Goal: Obtain resource: Obtain resource

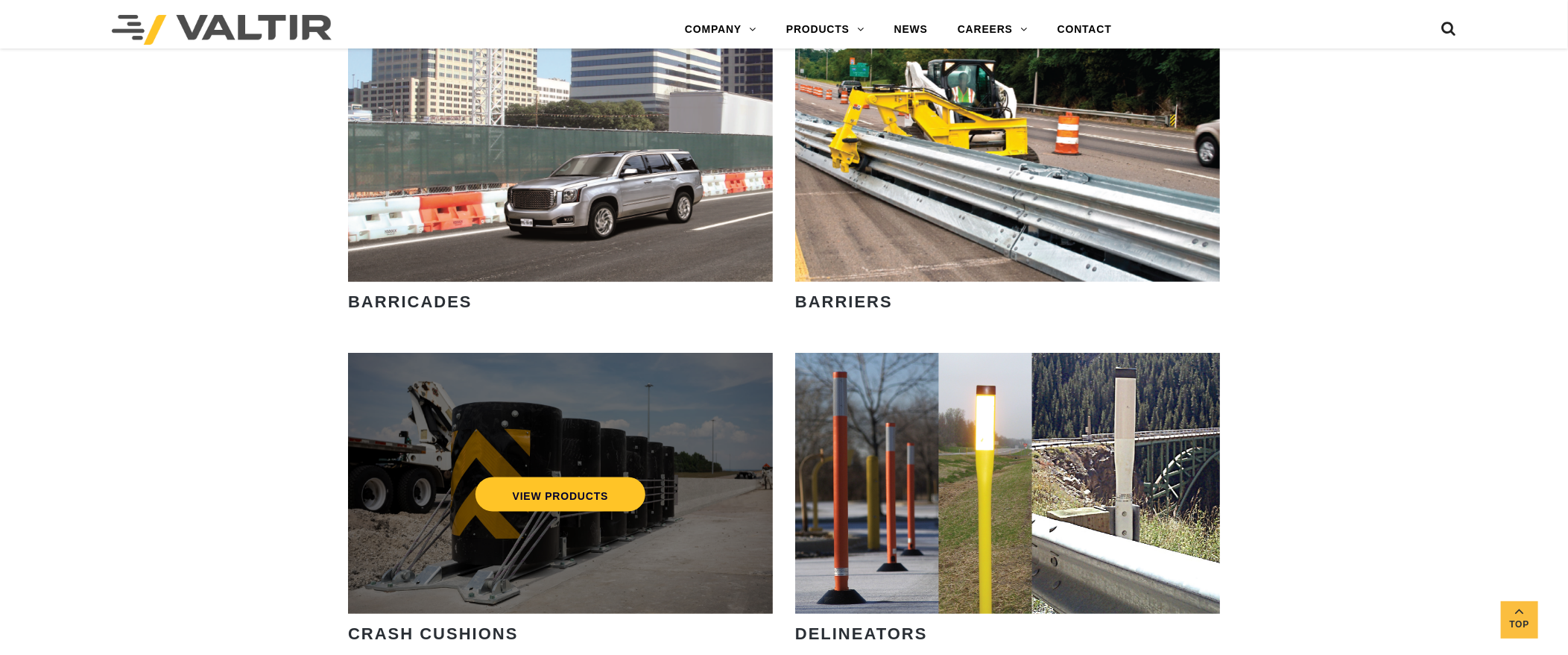
scroll to position [1044, 0]
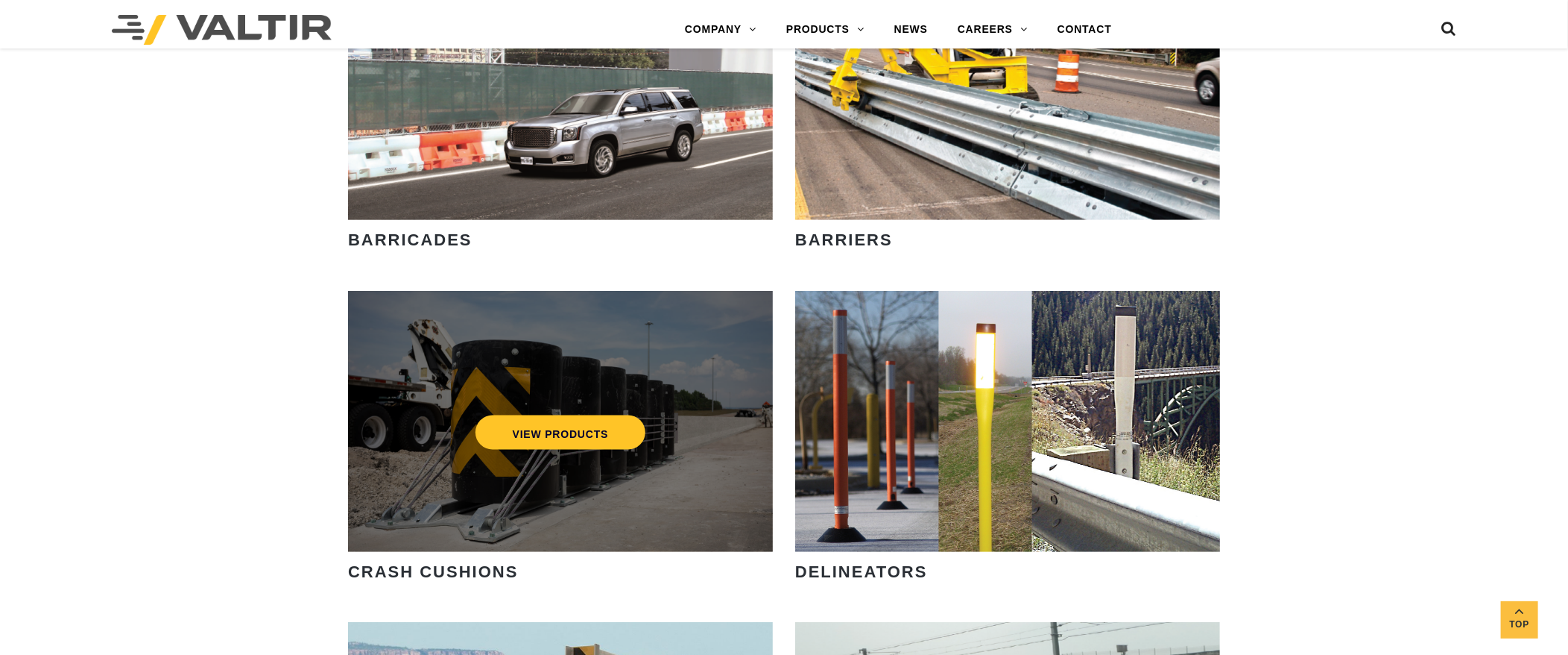
click at [563, 451] on div "VIEW PRODUCTS" at bounding box center [560, 433] width 365 height 50
click at [562, 431] on link "VIEW PRODUCTS" at bounding box center [560, 433] width 171 height 35
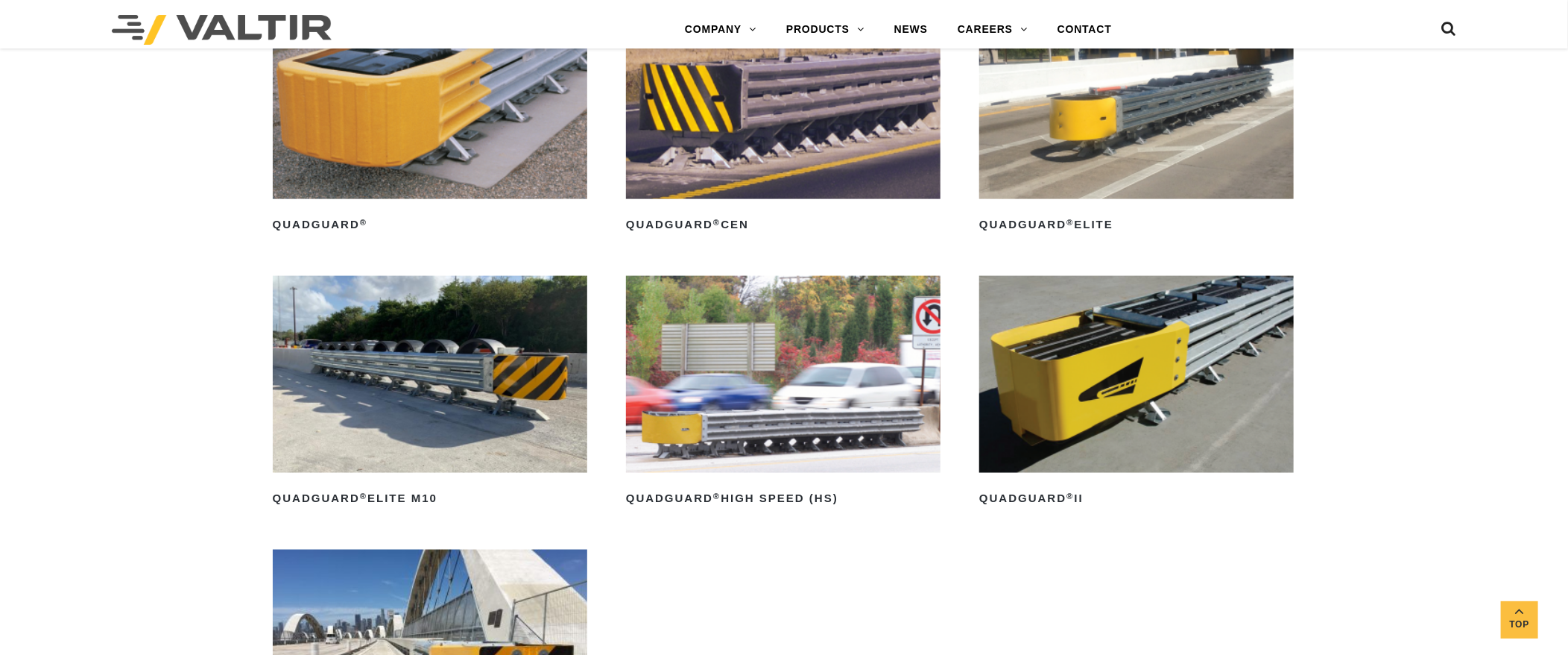
scroll to position [1192, 0]
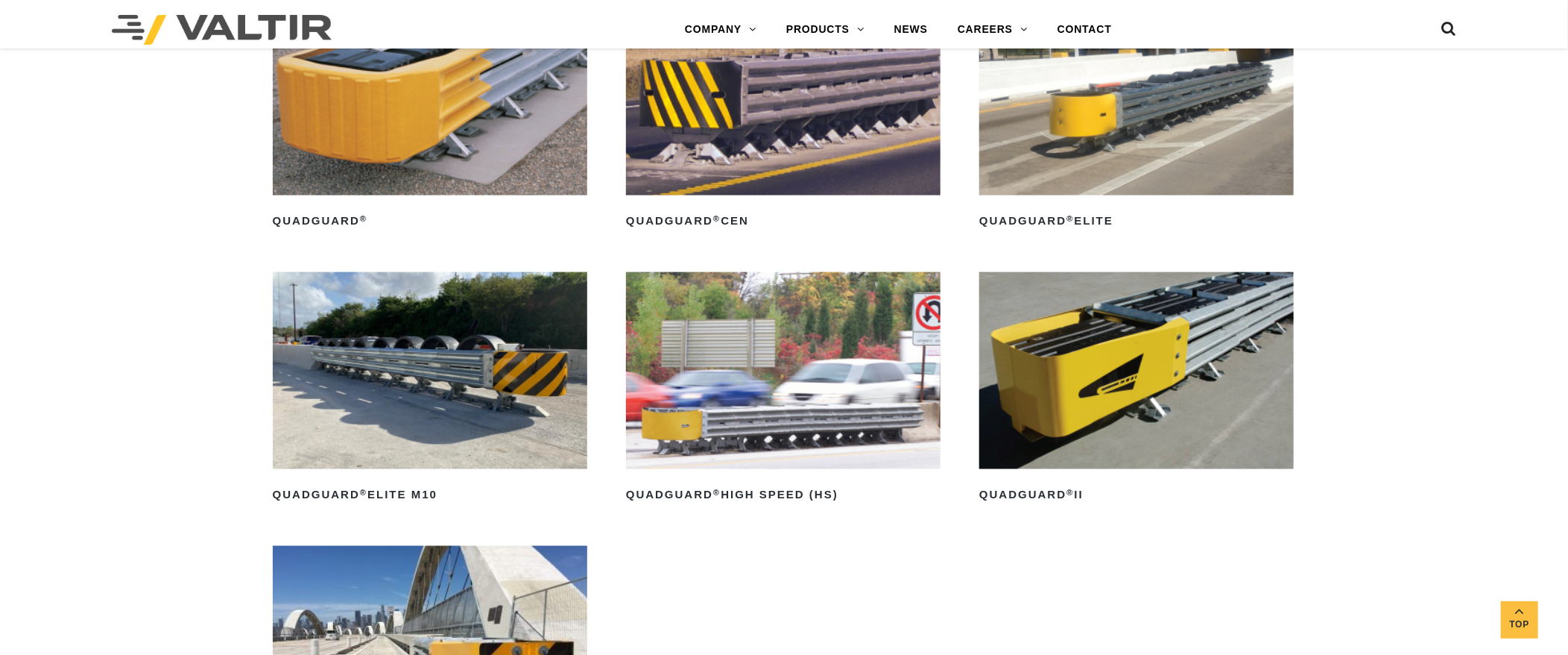
click at [491, 144] on img at bounding box center [430, 96] width 315 height 197
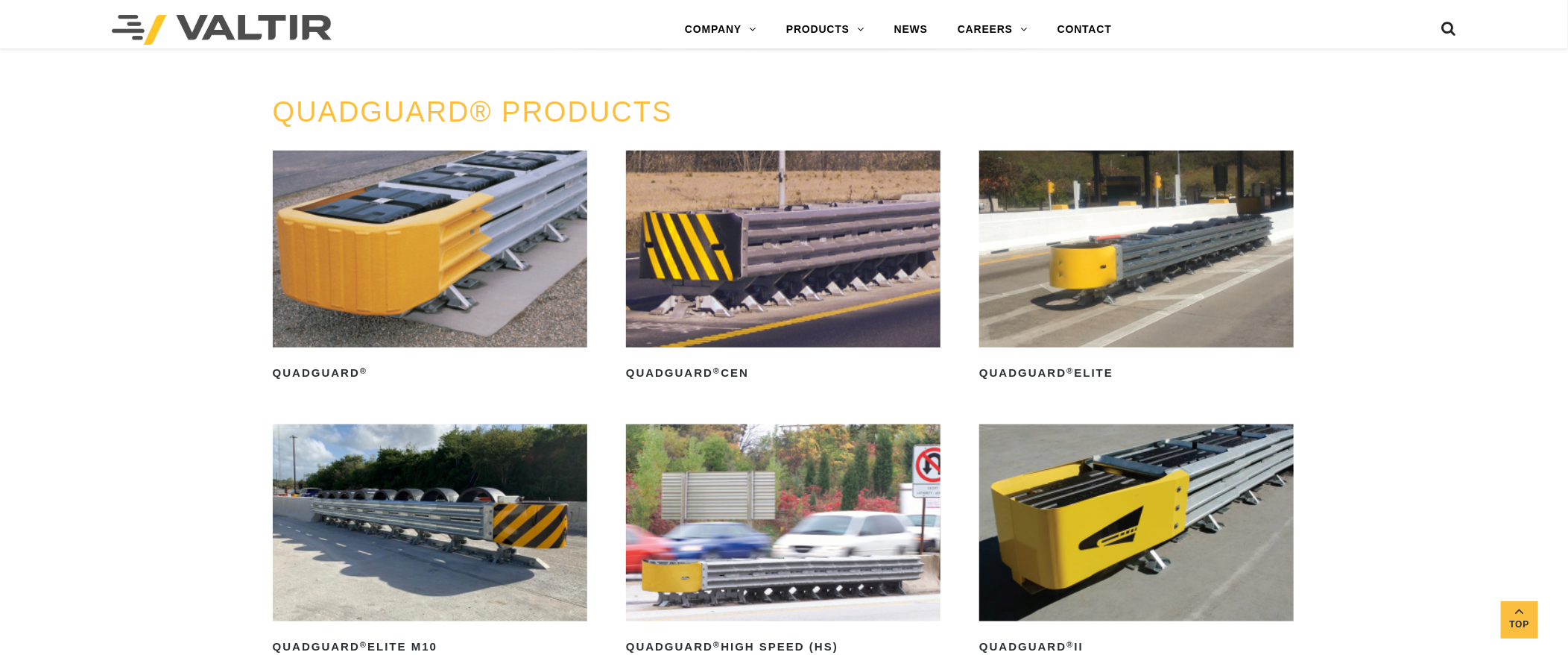
scroll to position [1044, 0]
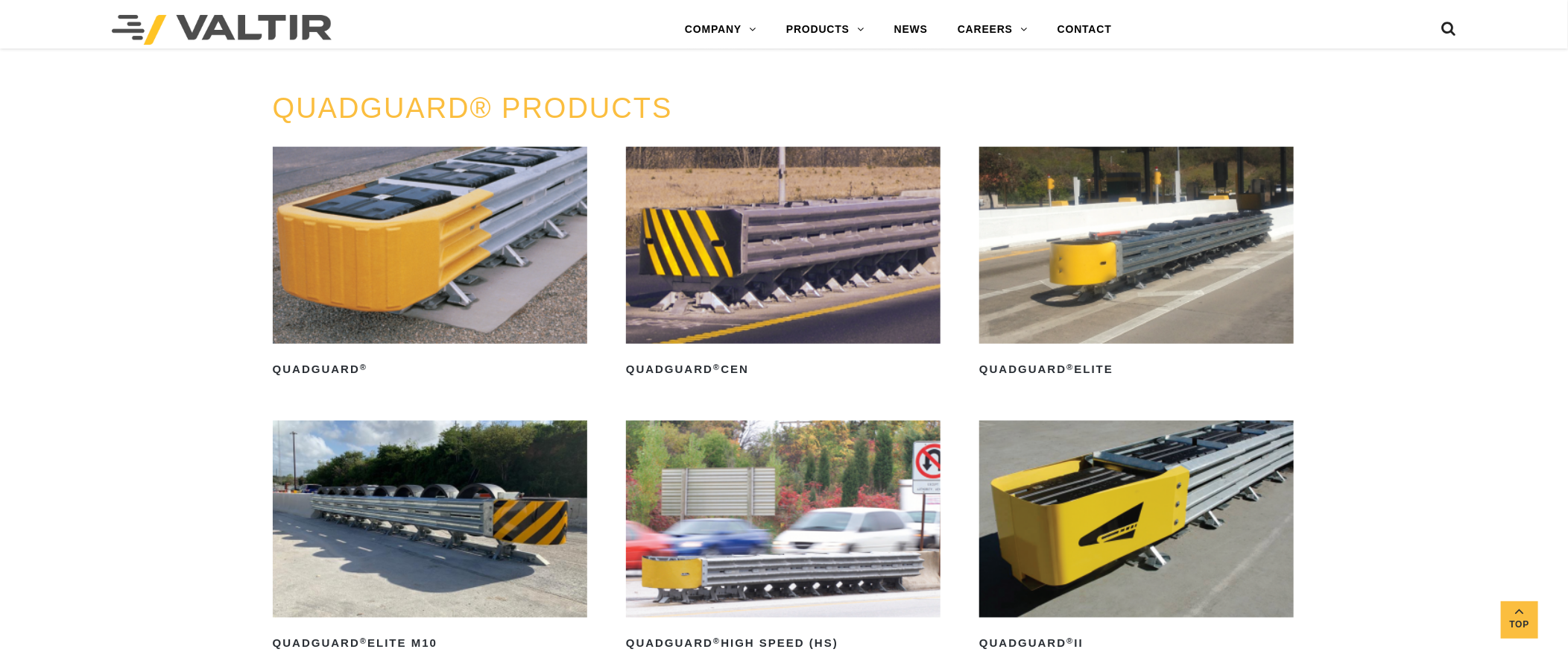
click at [463, 265] on img at bounding box center [430, 245] width 315 height 197
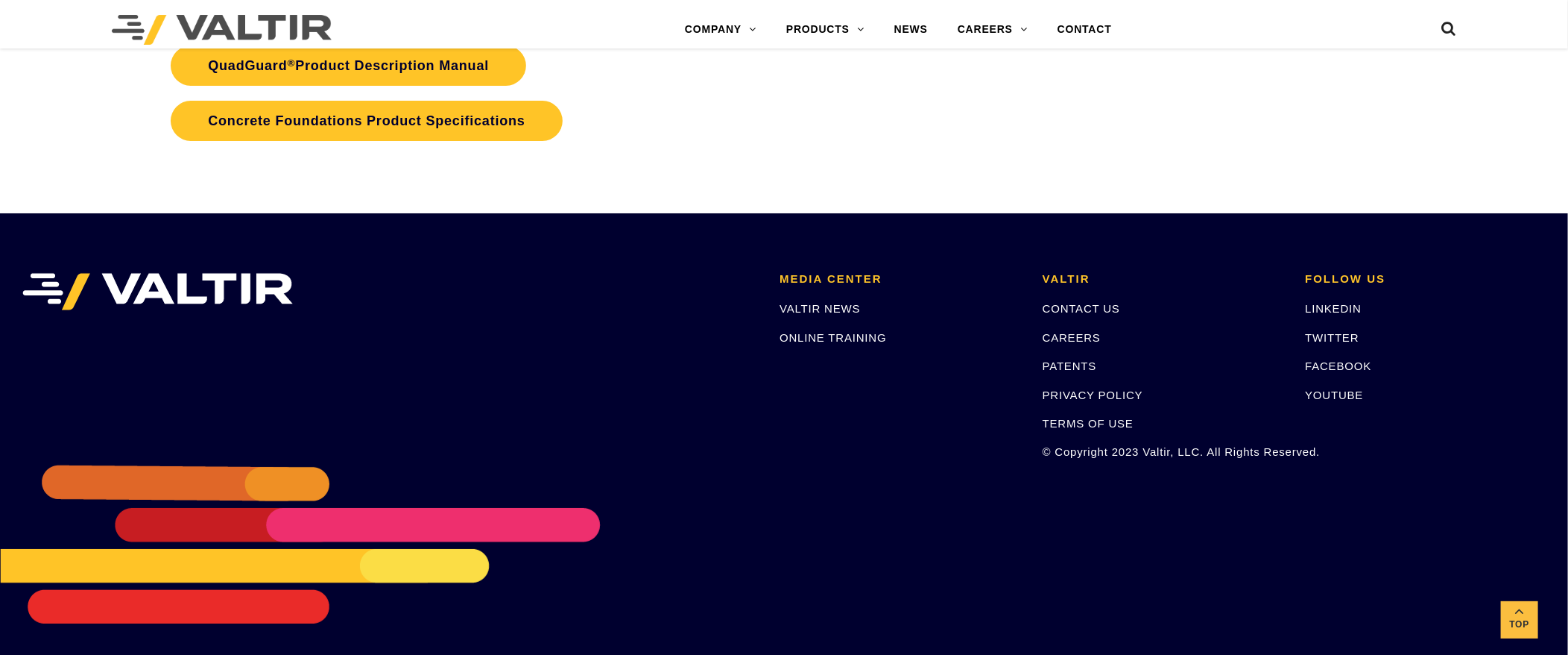
scroll to position [3404, 0]
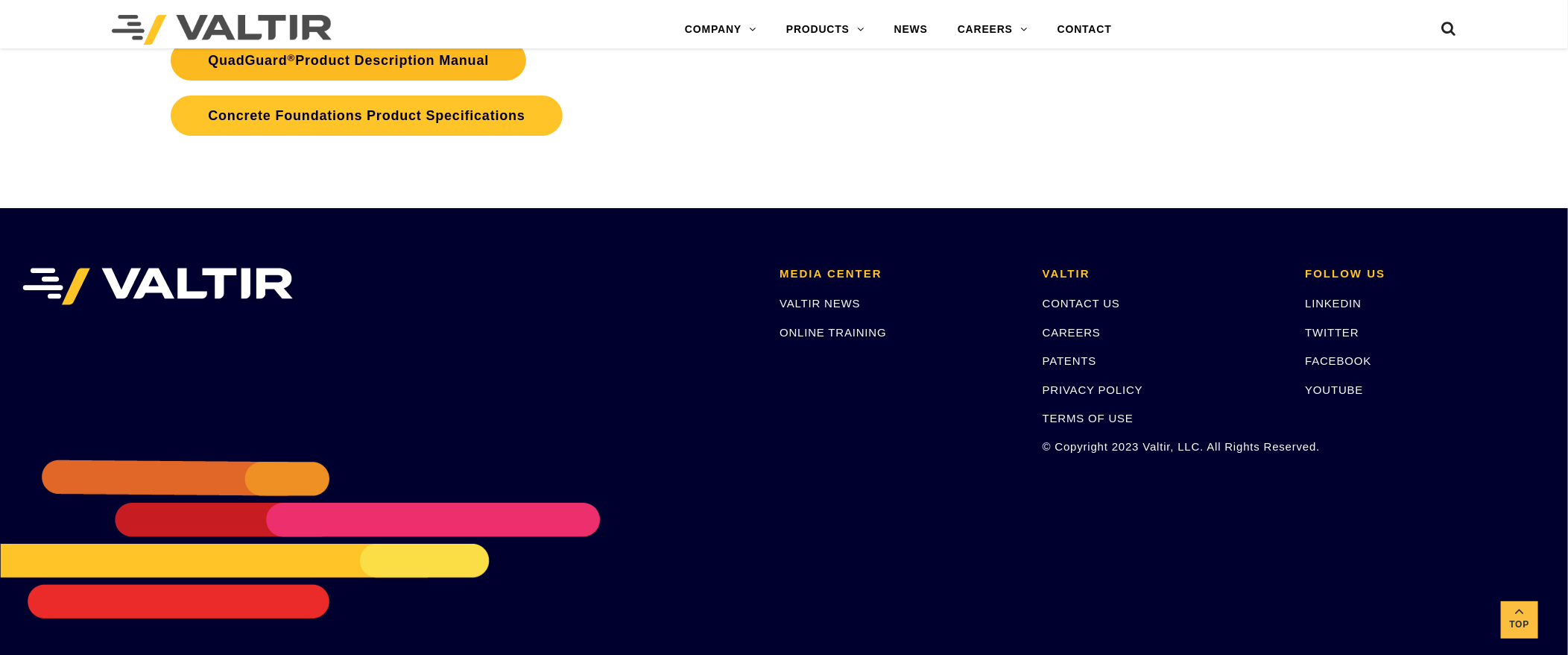
click at [411, 65] on link "QuadGuard ® Product Description Manual" at bounding box center [348, 60] width 356 height 40
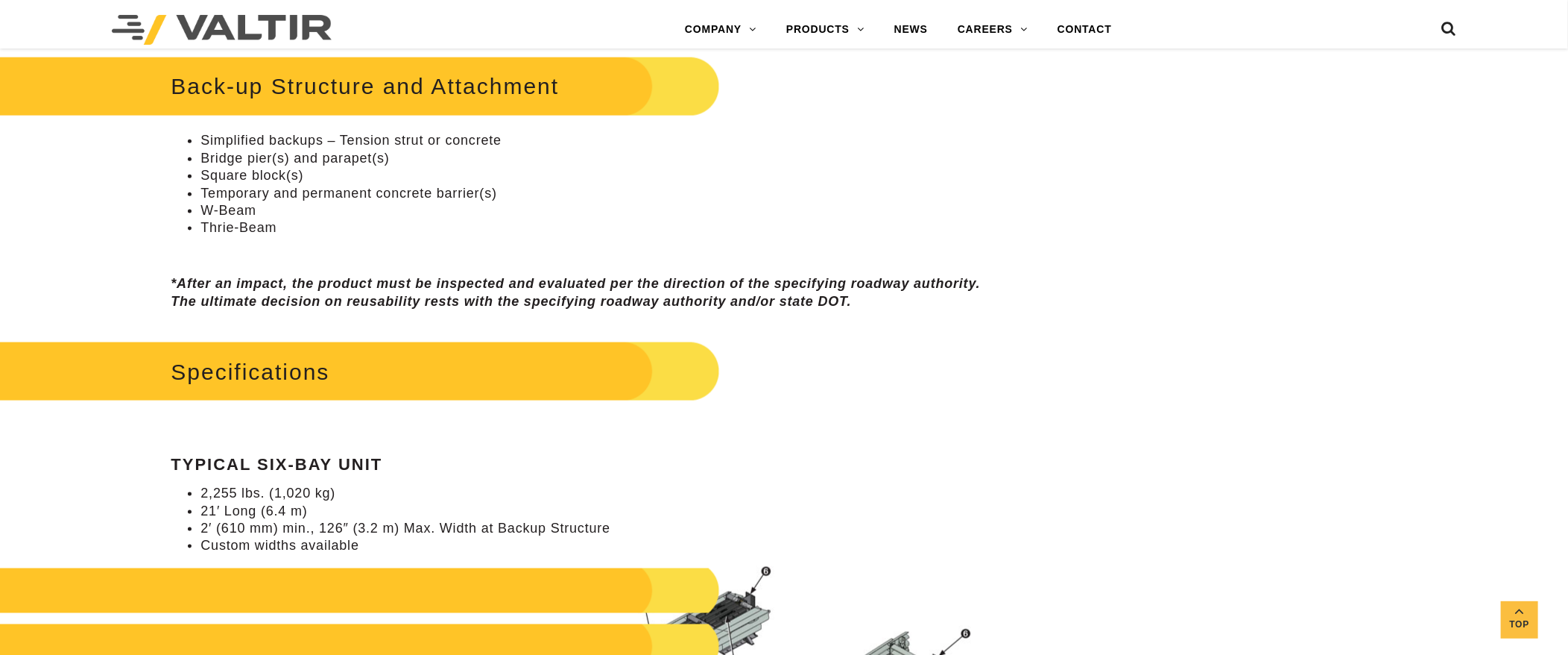
scroll to position [719, 0]
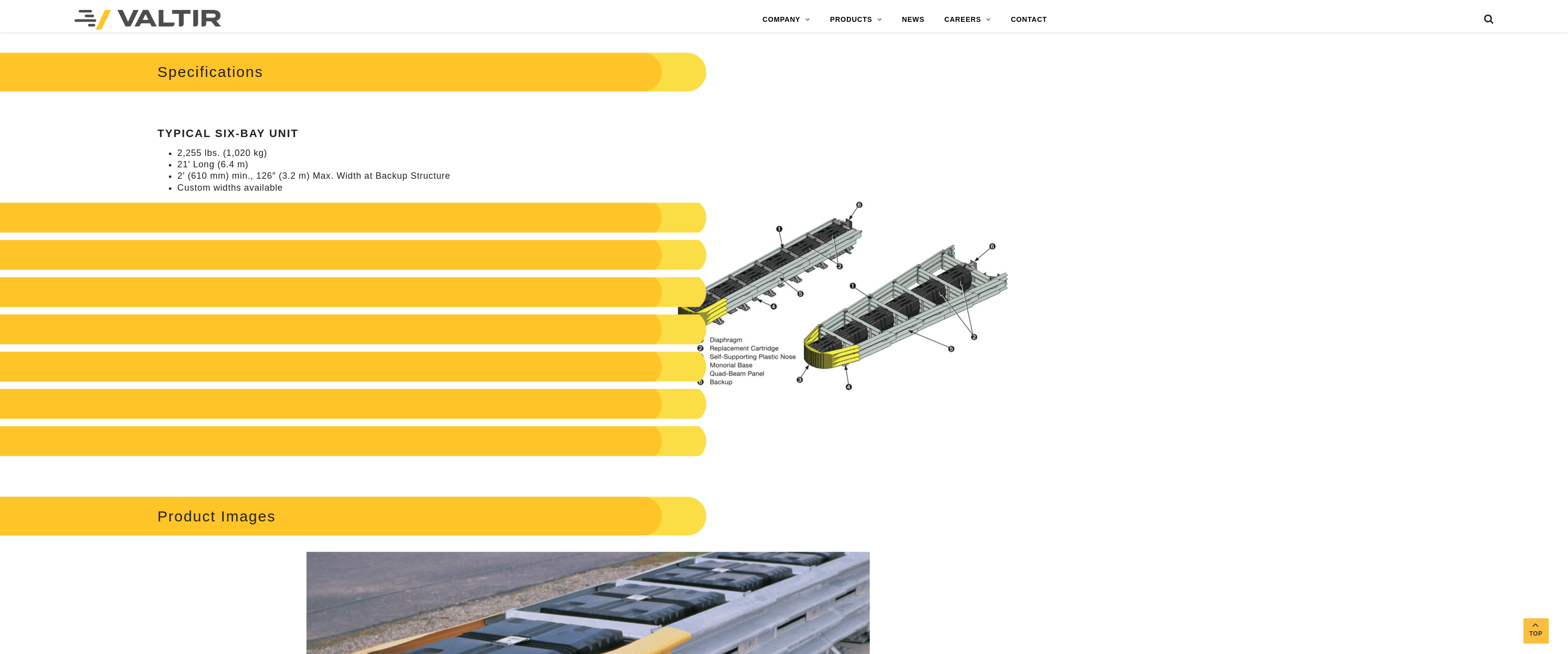
scroll to position [1043, 0]
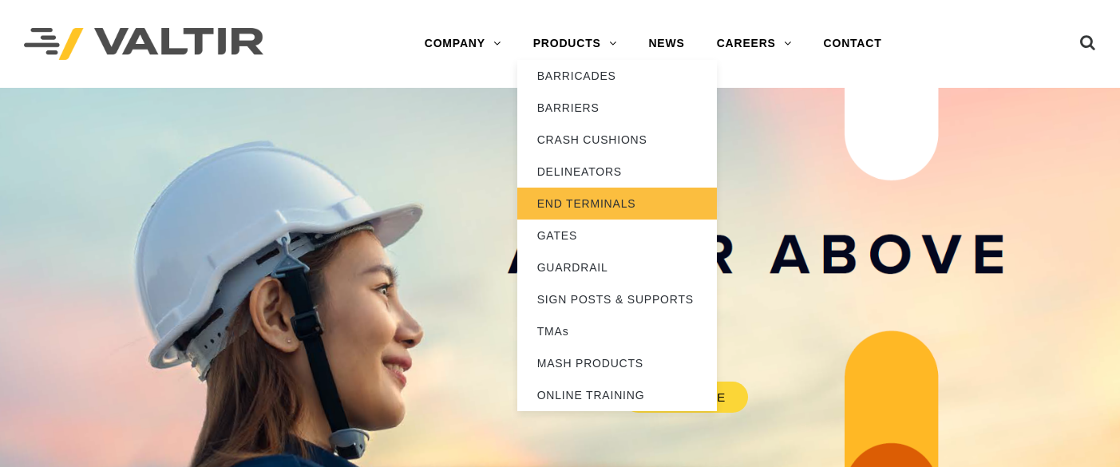
click at [582, 203] on link "END TERMINALS" at bounding box center [617, 204] width 200 height 32
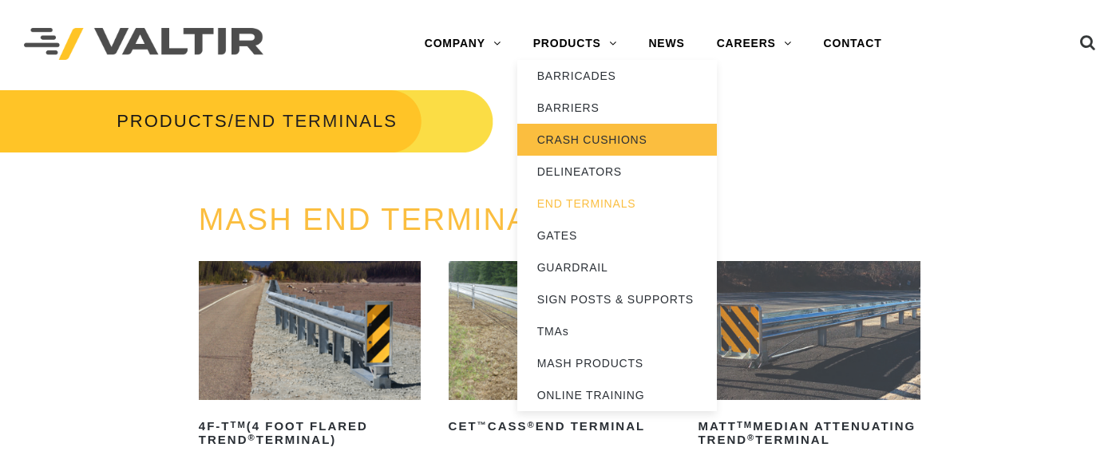
click at [591, 140] on link "CRASH CUSHIONS" at bounding box center [617, 140] width 200 height 32
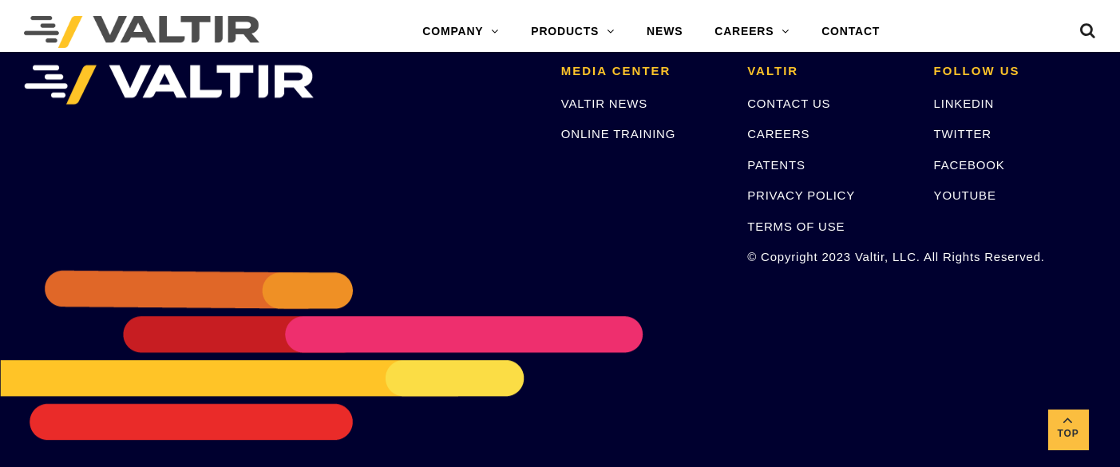
scroll to position [4995, 0]
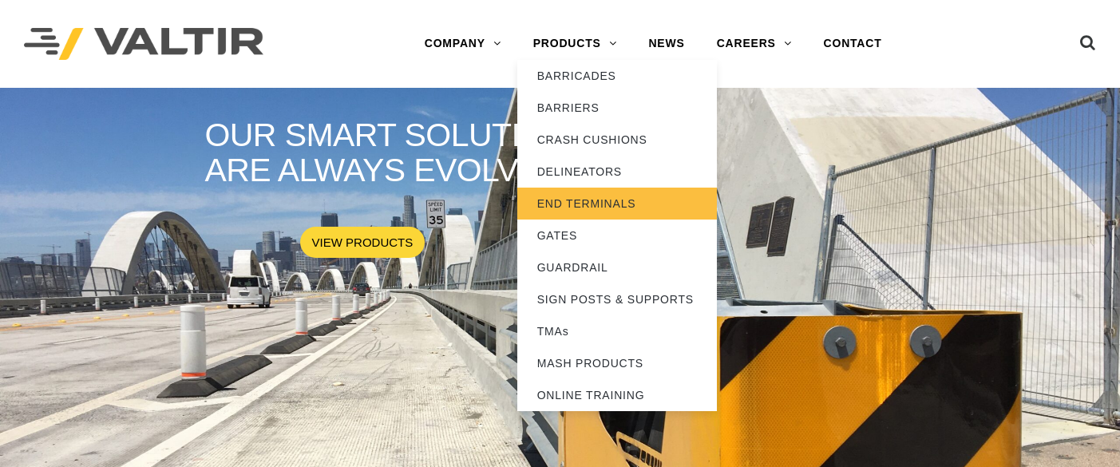
click at [584, 199] on link "END TERMINALS" at bounding box center [617, 204] width 200 height 32
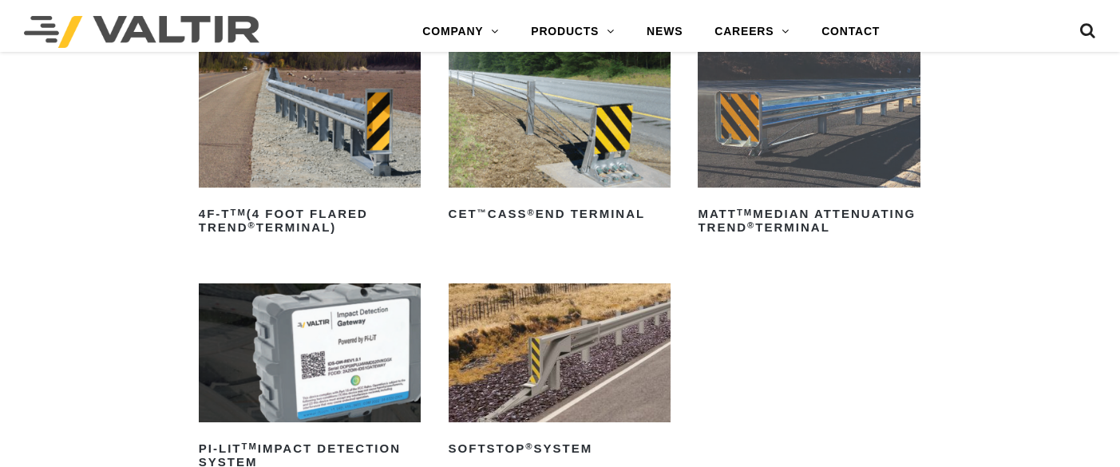
scroll to position [319, 0]
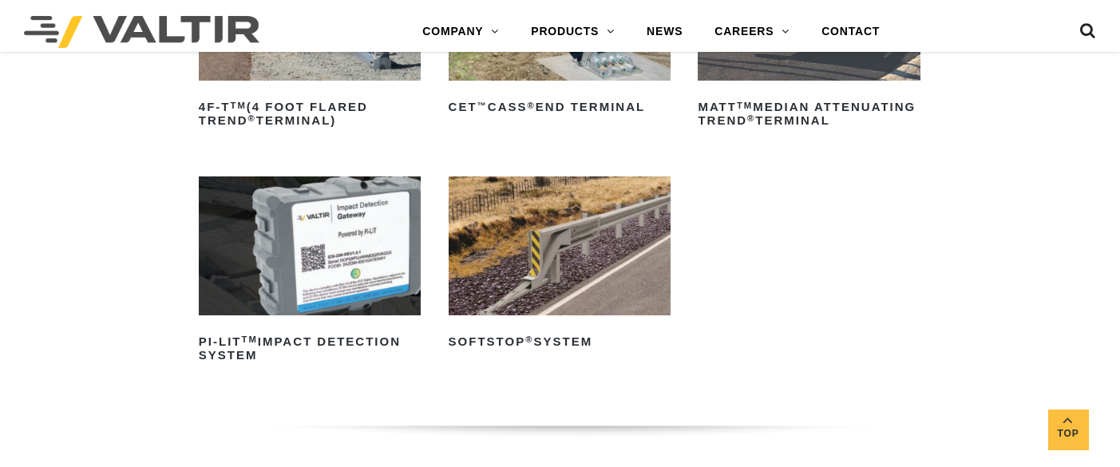
click at [573, 267] on img at bounding box center [560, 245] width 222 height 139
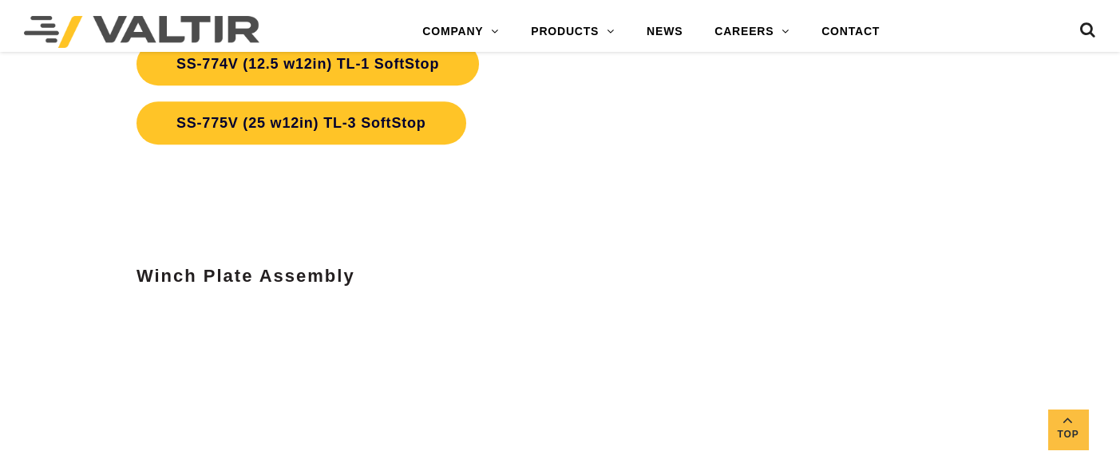
scroll to position [5108, 0]
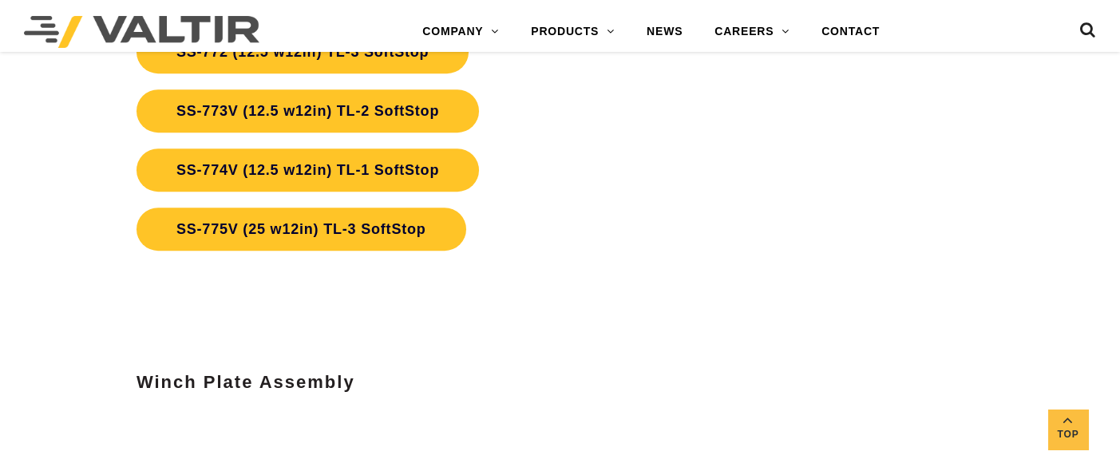
click at [219, 384] on strong "Winch Plate Assembly" at bounding box center [245, 382] width 219 height 20
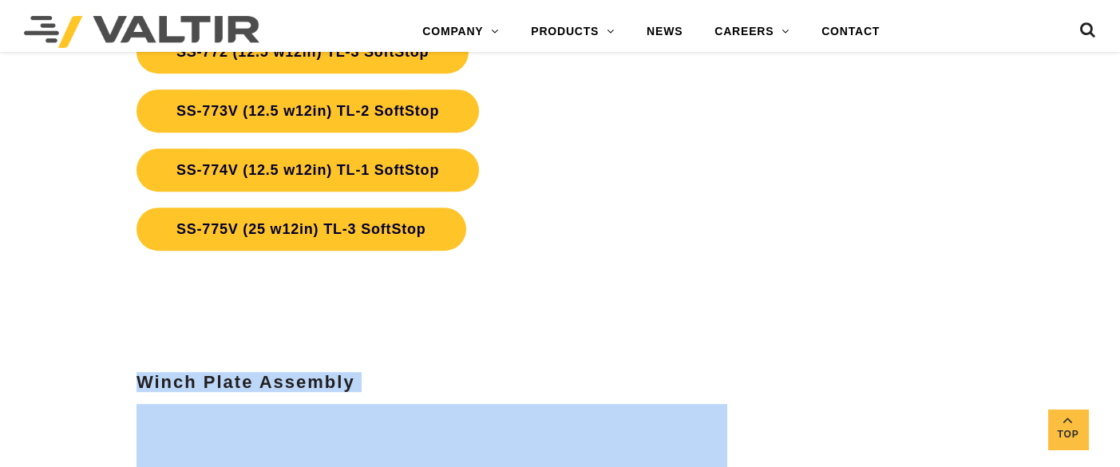
click at [219, 384] on strong "Winch Plate Assembly" at bounding box center [245, 382] width 219 height 20
copy div "Winch Plate Assembly"
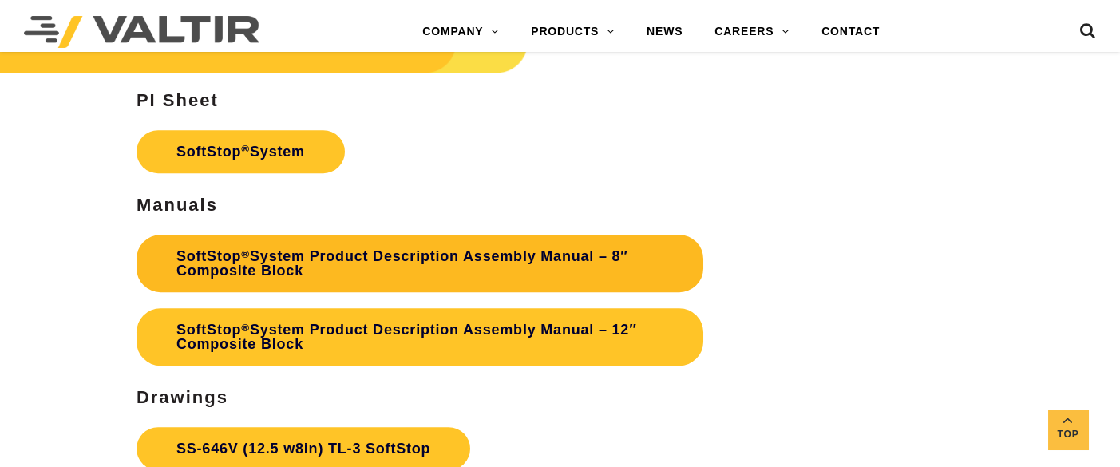
scroll to position [4469, 0]
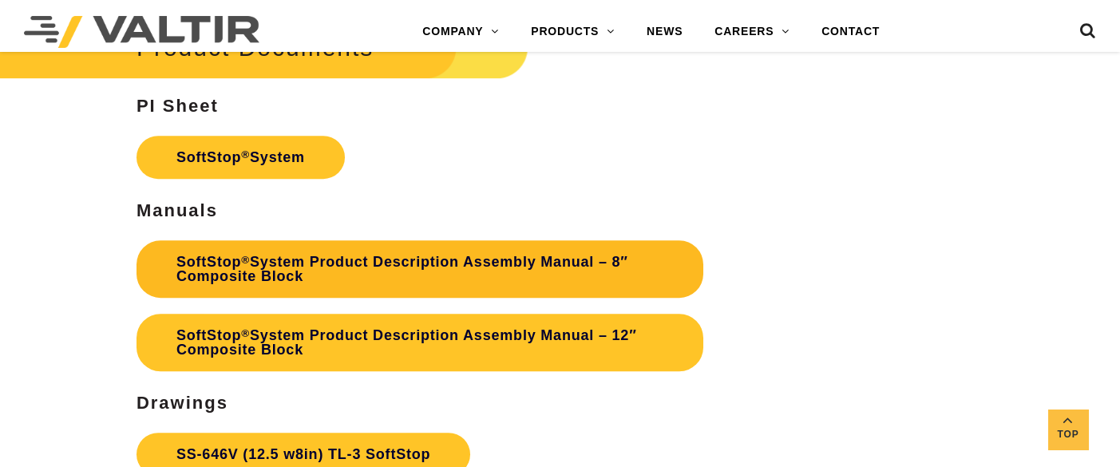
click at [467, 266] on link "SoftStop ® System Product Description Assembly Manual – 8″ Composite Block" at bounding box center [419, 268] width 567 height 57
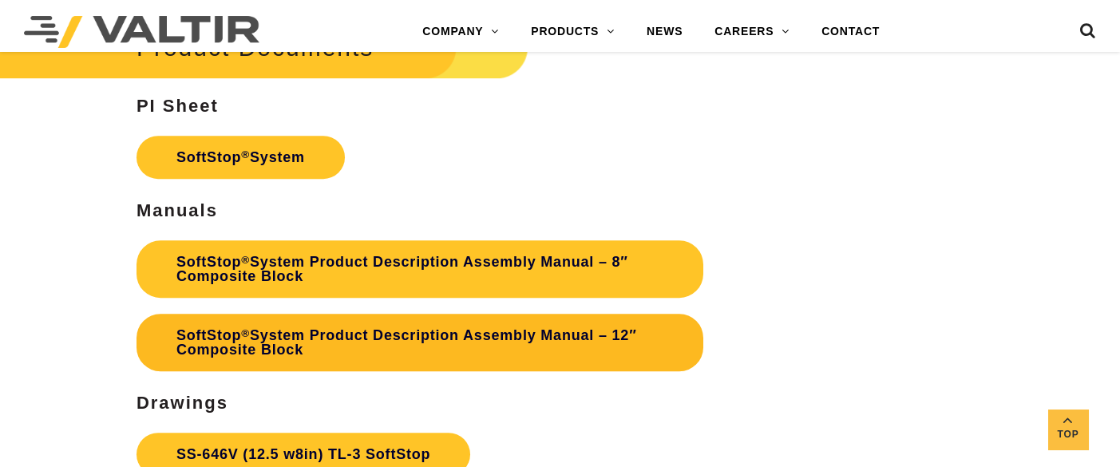
click at [458, 340] on link "SoftStop ® System Product Description Assembly Manual – 12″ Composite Block" at bounding box center [419, 342] width 567 height 57
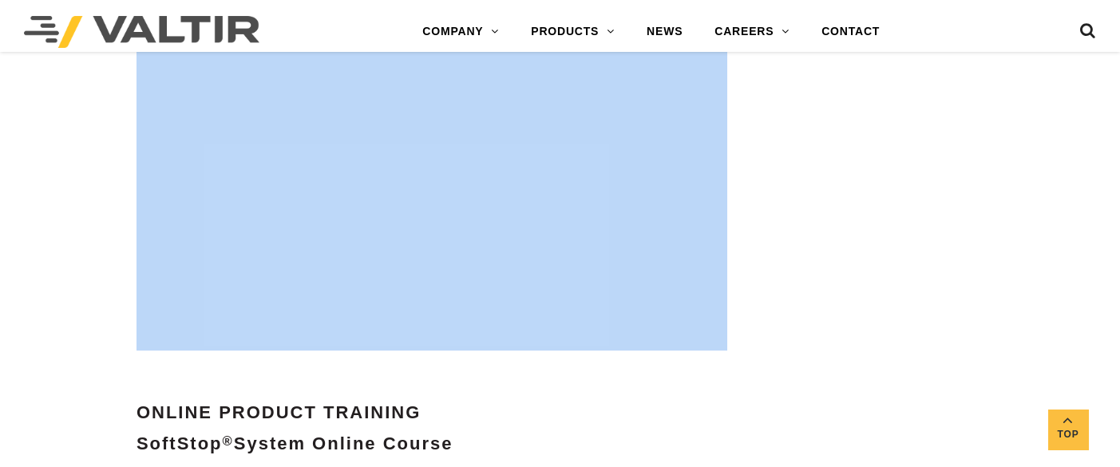
scroll to position [5639, 0]
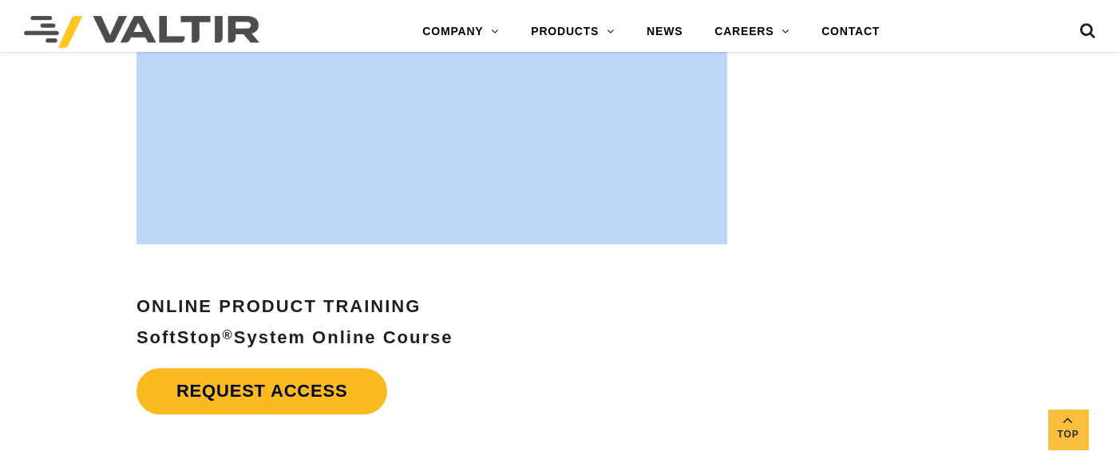
click at [320, 391] on link "Request Access" at bounding box center [261, 391] width 251 height 46
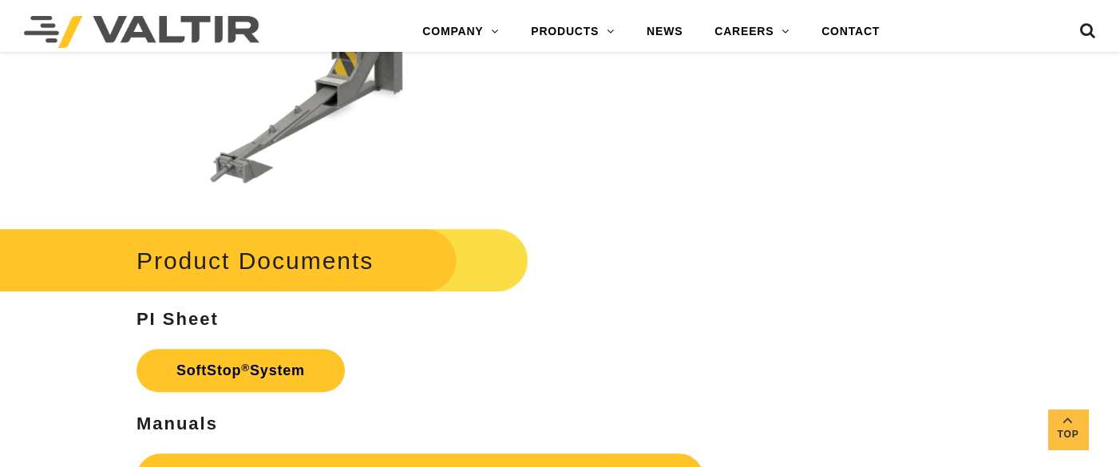
scroll to position [4576, 0]
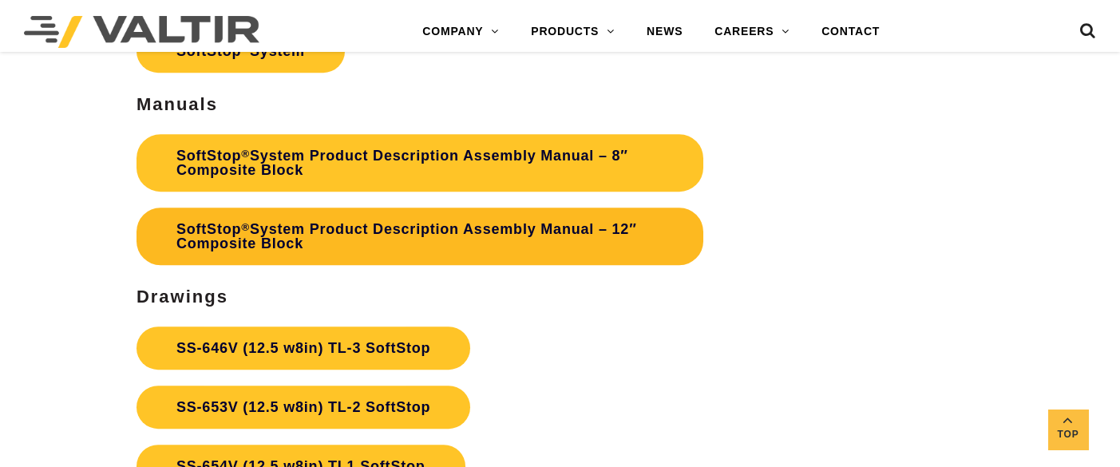
click at [417, 227] on link "SoftStop ® System Product Description Assembly Manual – 12″ Composite Block" at bounding box center [419, 236] width 567 height 57
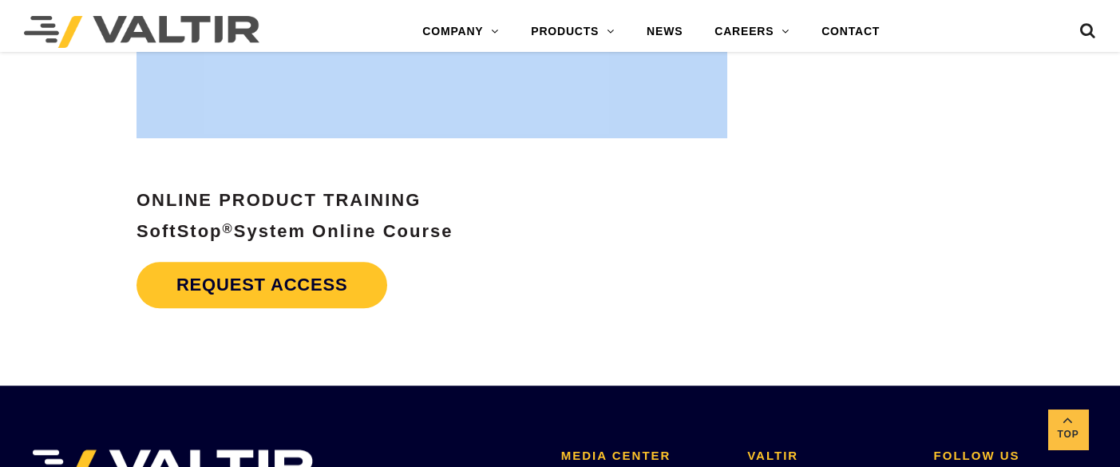
scroll to position [5852, 0]
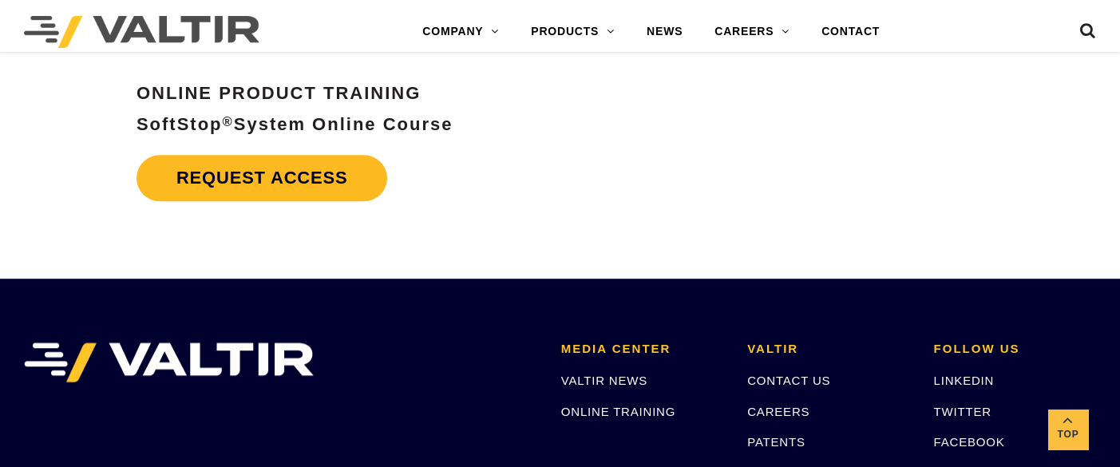
click at [314, 171] on link "Request Access" at bounding box center [261, 178] width 251 height 46
click at [591, 194] on h4 "Request Access" at bounding box center [419, 178] width 567 height 62
